Goal: Information Seeking & Learning: Learn about a topic

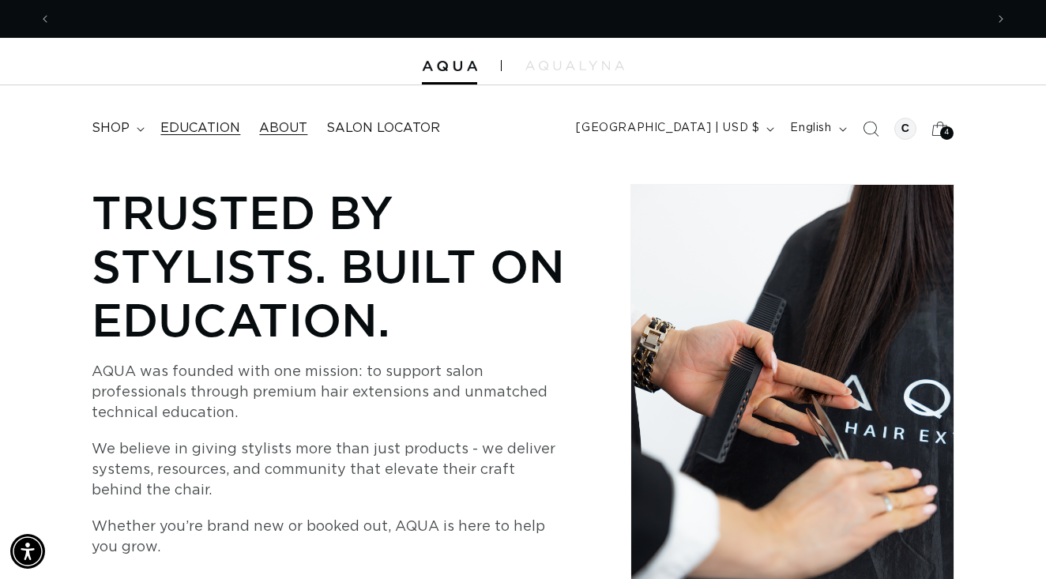
scroll to position [0, 934]
click at [162, 120] on span "Education" at bounding box center [200, 128] width 80 height 17
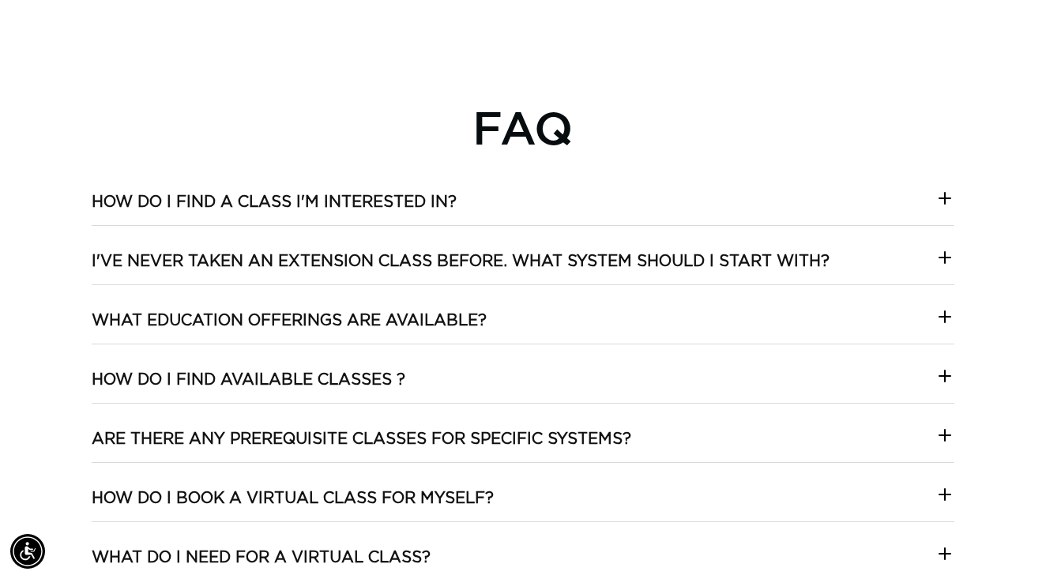
scroll to position [0, 1868]
click at [123, 313] on h3 "What Education offerings are available?" at bounding box center [289, 320] width 395 height 21
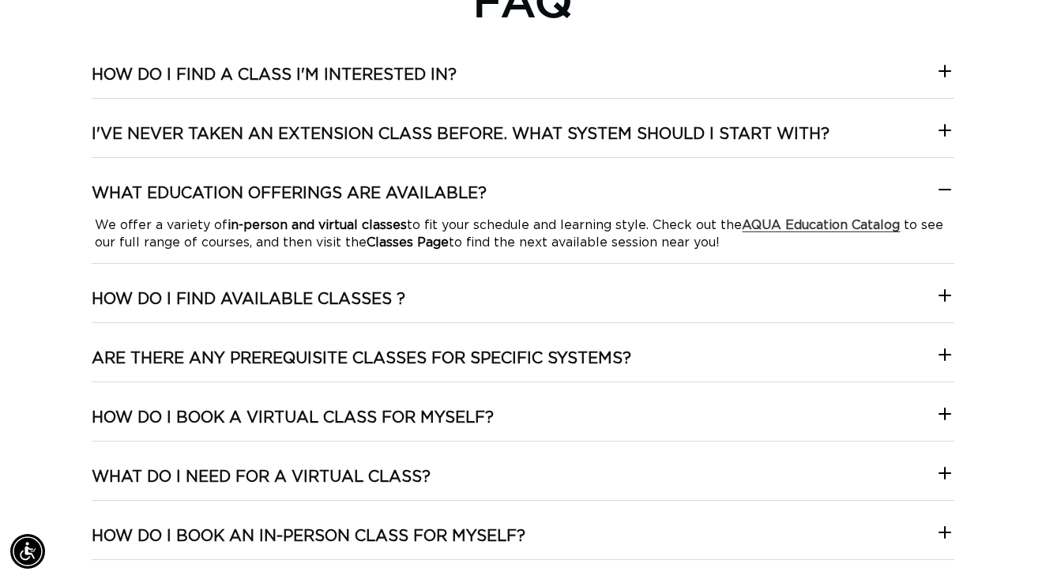
scroll to position [2540, 0]
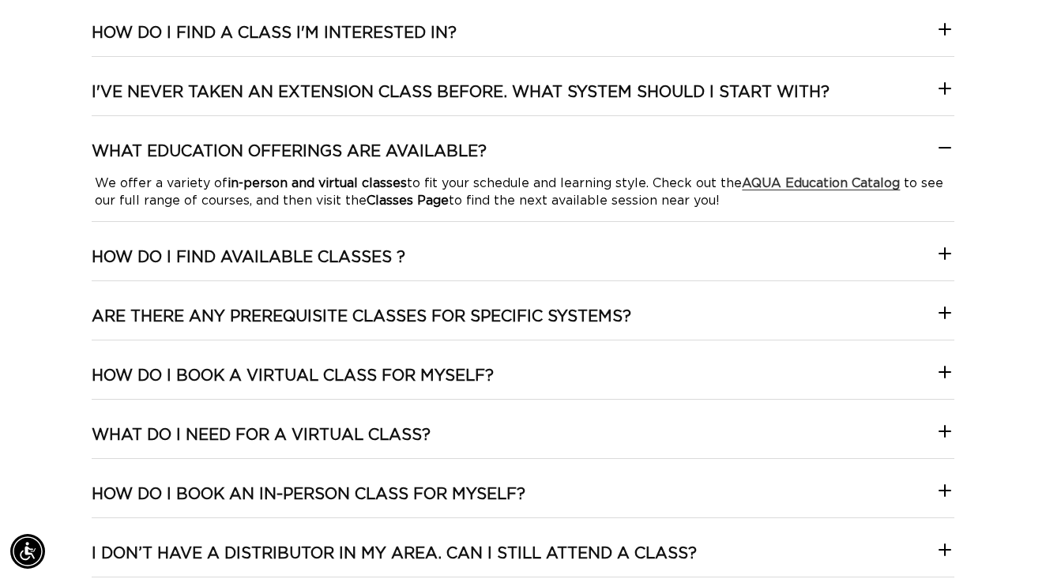
click at [186, 370] on h3 "How do I book a Virtual class for myself?" at bounding box center [293, 376] width 402 height 21
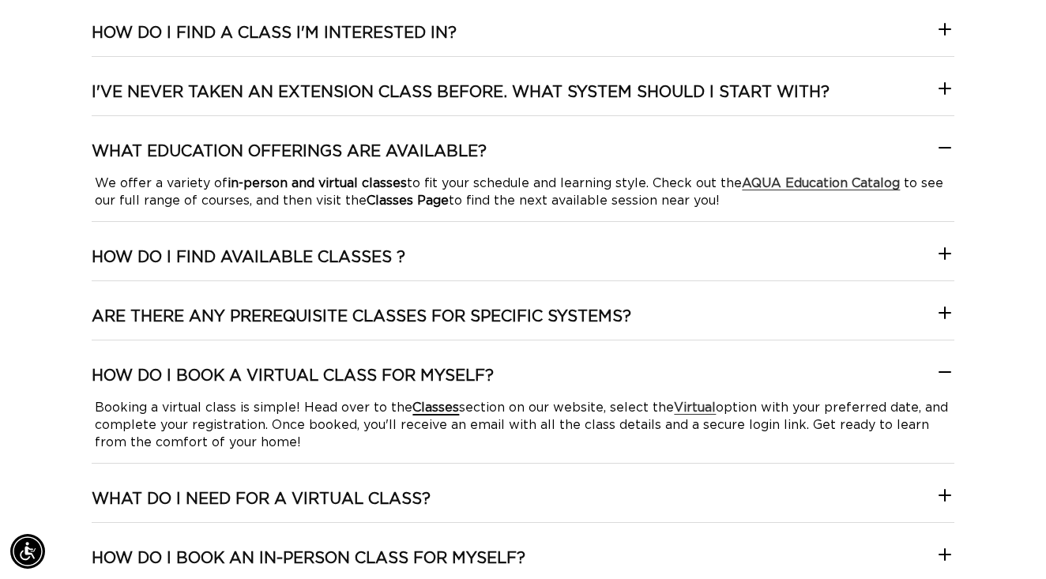
scroll to position [0, 0]
click at [692, 401] on strong "Virtual" at bounding box center [695, 407] width 42 height 13
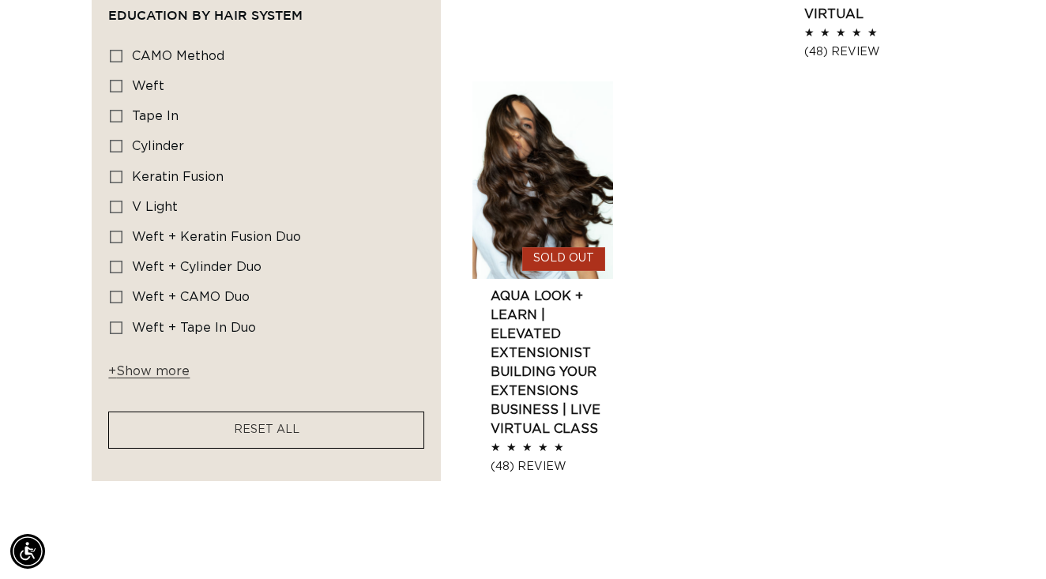
scroll to position [2392, 0]
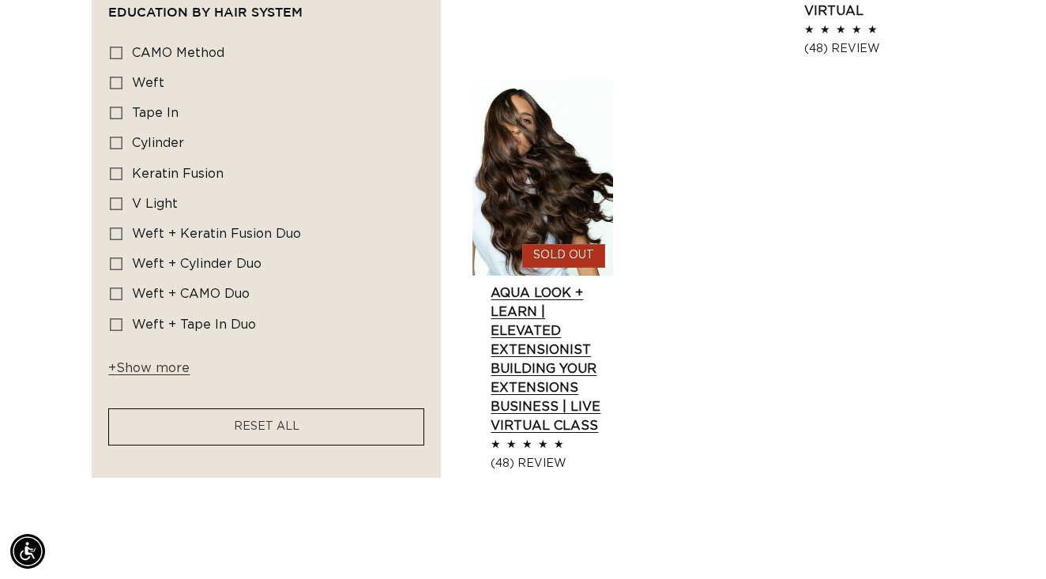
click at [530, 337] on link "AQUA Look + Learn | Elevated Extensionist BUILDING YOUR EXTENSIONS BUSINESS | L…" at bounding box center [552, 360] width 122 height 152
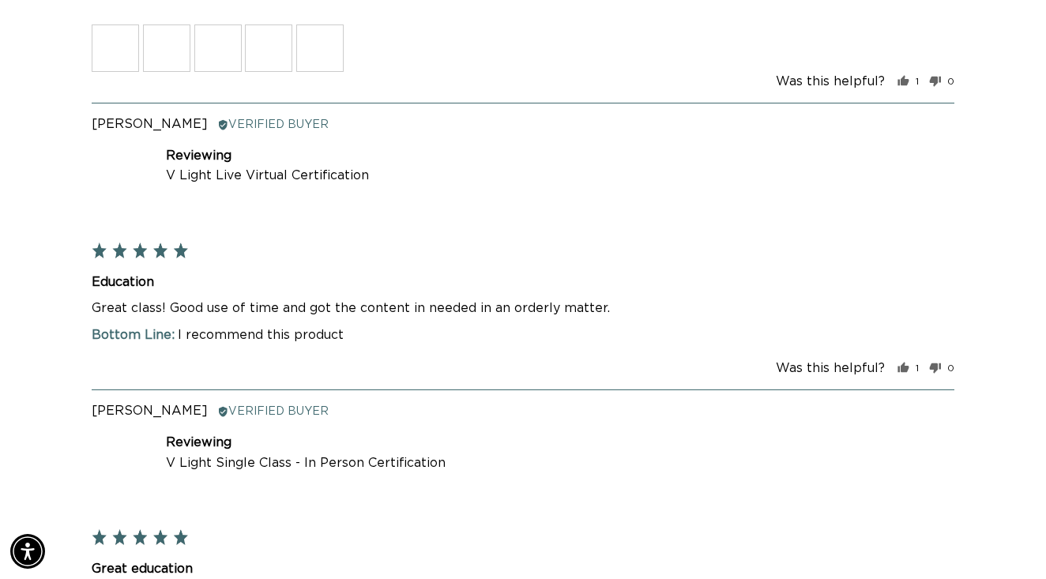
scroll to position [2795, 0]
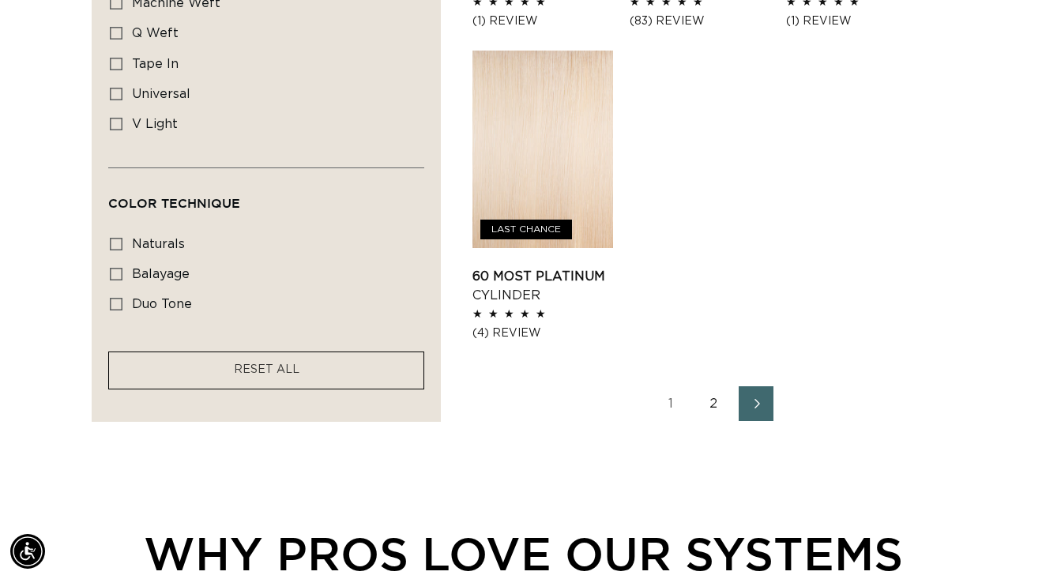
scroll to position [2079, 0]
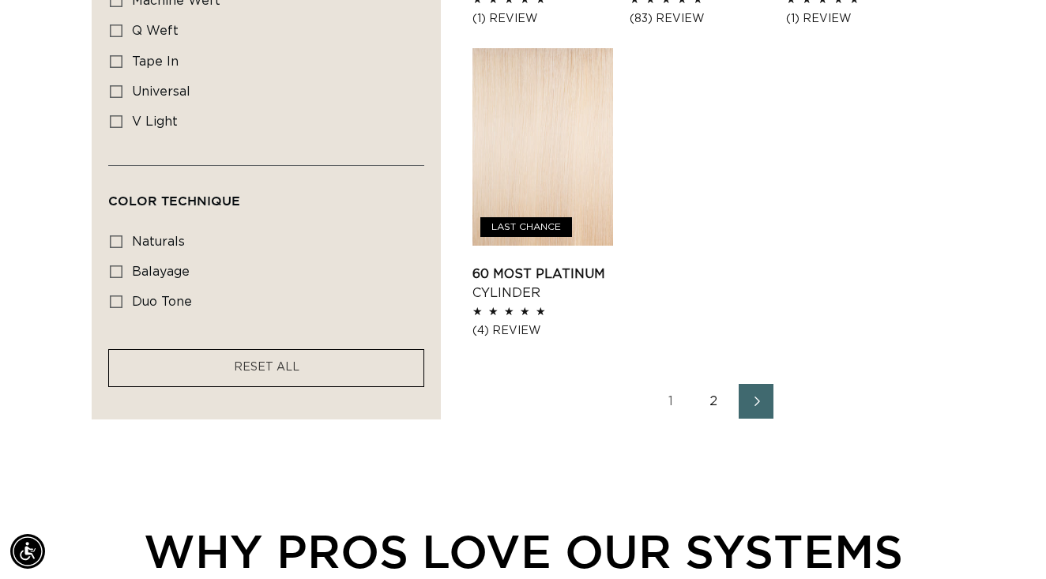
click at [717, 409] on link "2" at bounding box center [713, 401] width 35 height 35
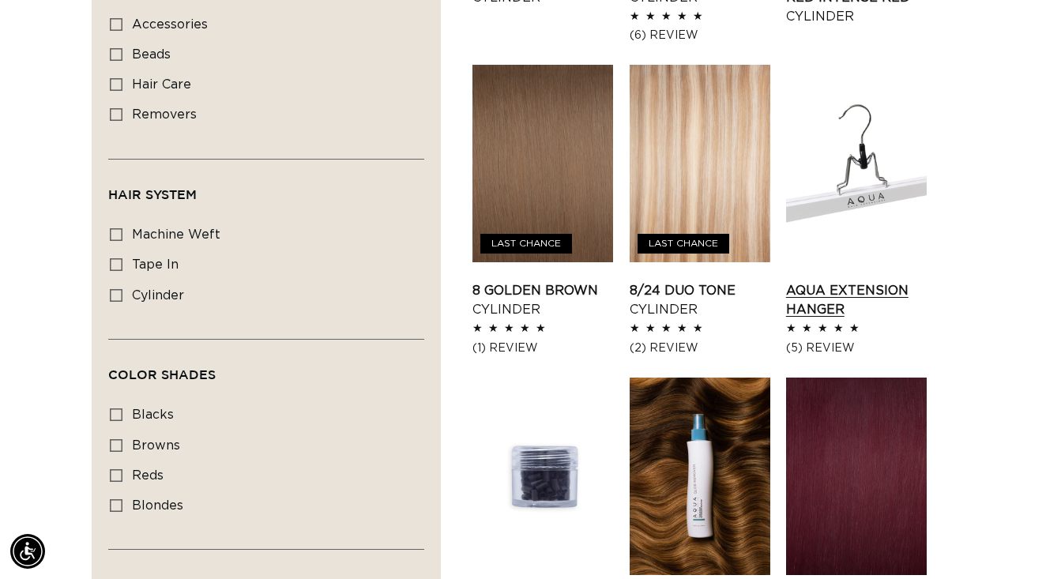
click at [887, 281] on link "AQUA Extension Hanger" at bounding box center [856, 300] width 141 height 38
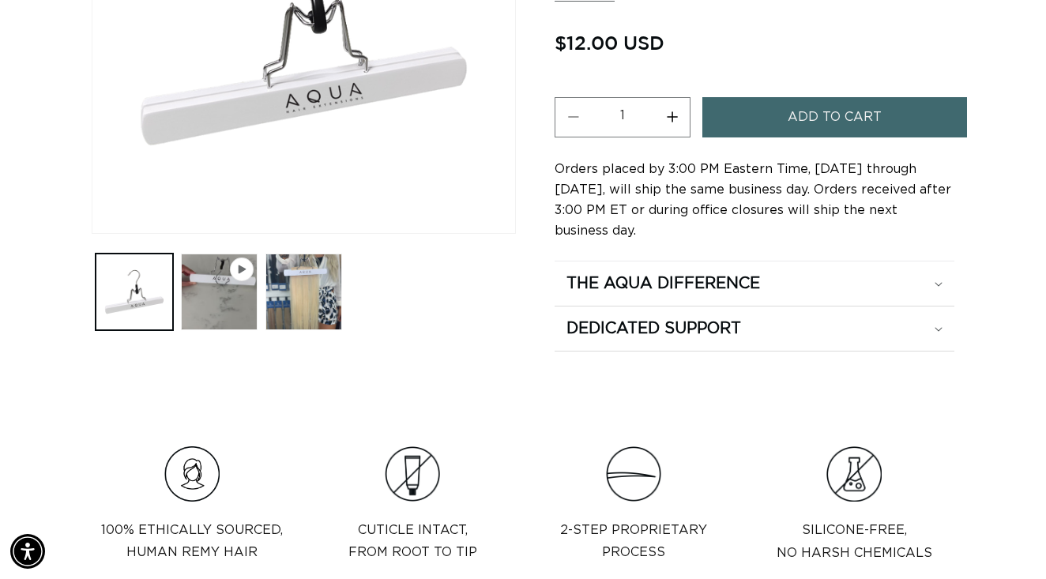
scroll to position [0, 934]
click at [316, 292] on button "Load image 2 in gallery view" at bounding box center [303, 292] width 77 height 77
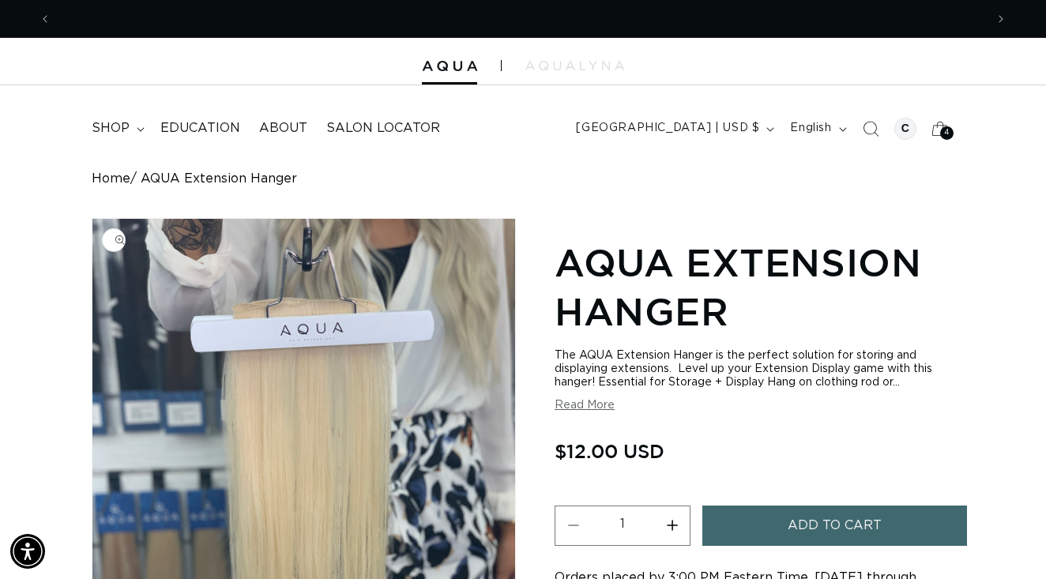
scroll to position [0, 0]
click at [109, 121] on span "shop" at bounding box center [111, 128] width 38 height 17
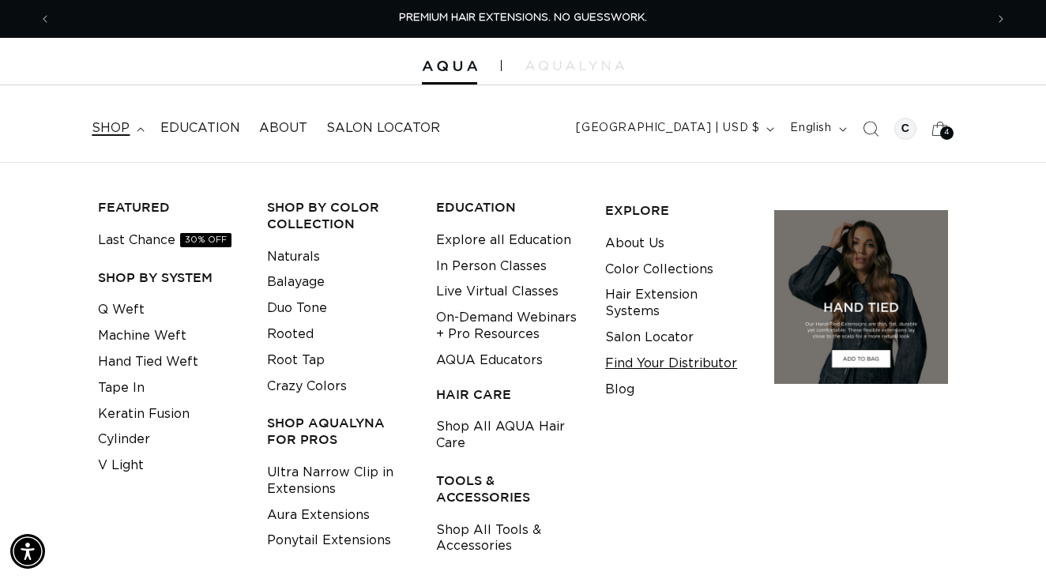
click at [653, 364] on link "Find Your Distributor" at bounding box center [671, 364] width 132 height 26
